Goal: Find contact information: Find contact information

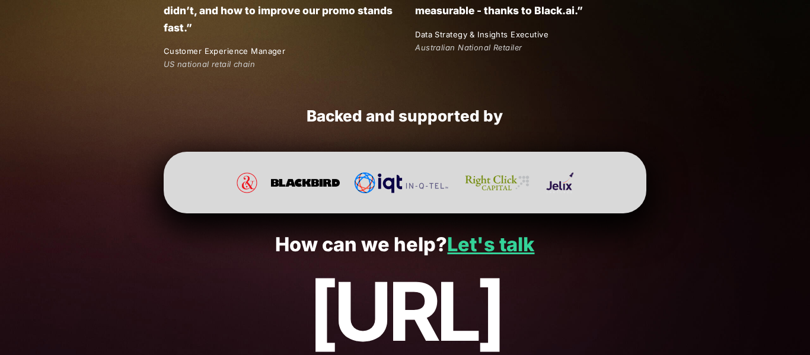
scroll to position [2227, 0]
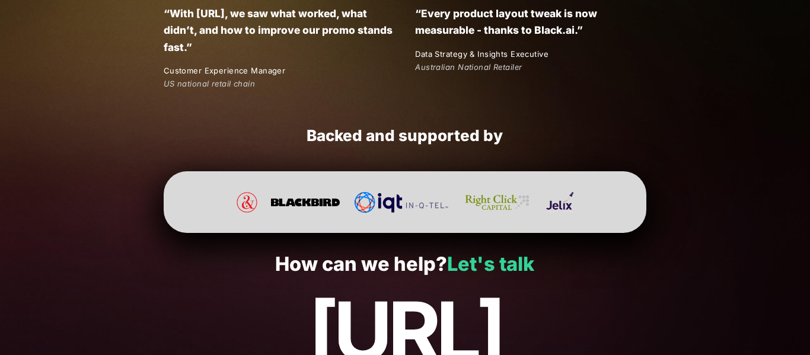
click at [481, 261] on link "Let's talk" at bounding box center [490, 264] width 87 height 23
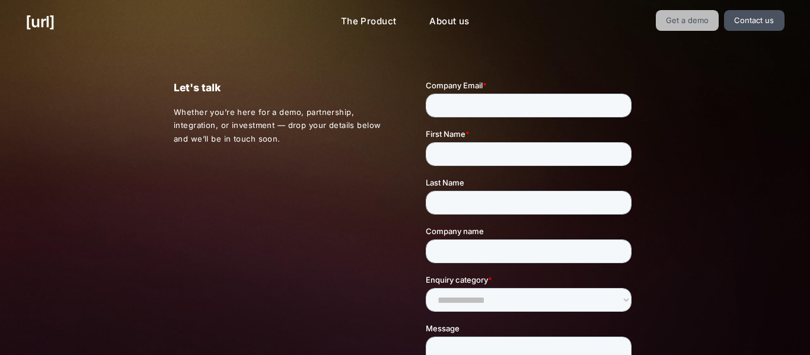
click at [672, 12] on link "Get a demo" at bounding box center [687, 20] width 63 height 21
